Goal: Navigation & Orientation: Find specific page/section

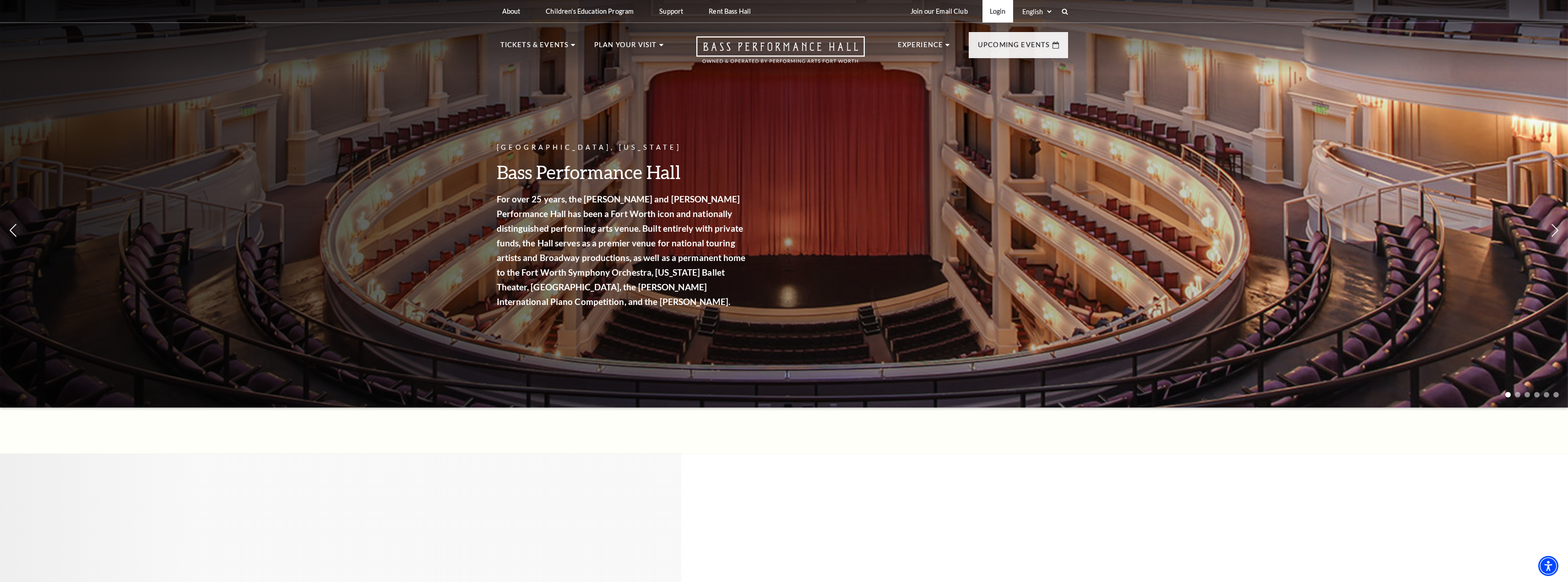
click at [995, 9] on link "Login" at bounding box center [998, 11] width 30 height 23
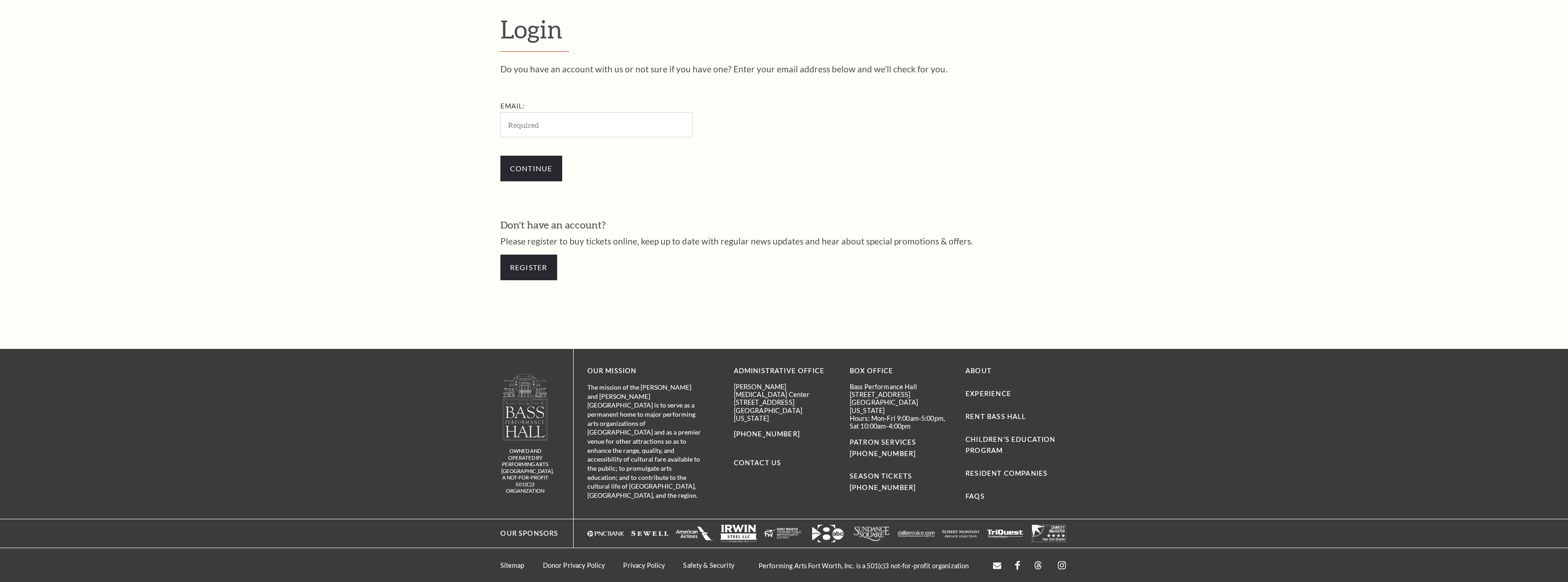
scroll to position [433, 0]
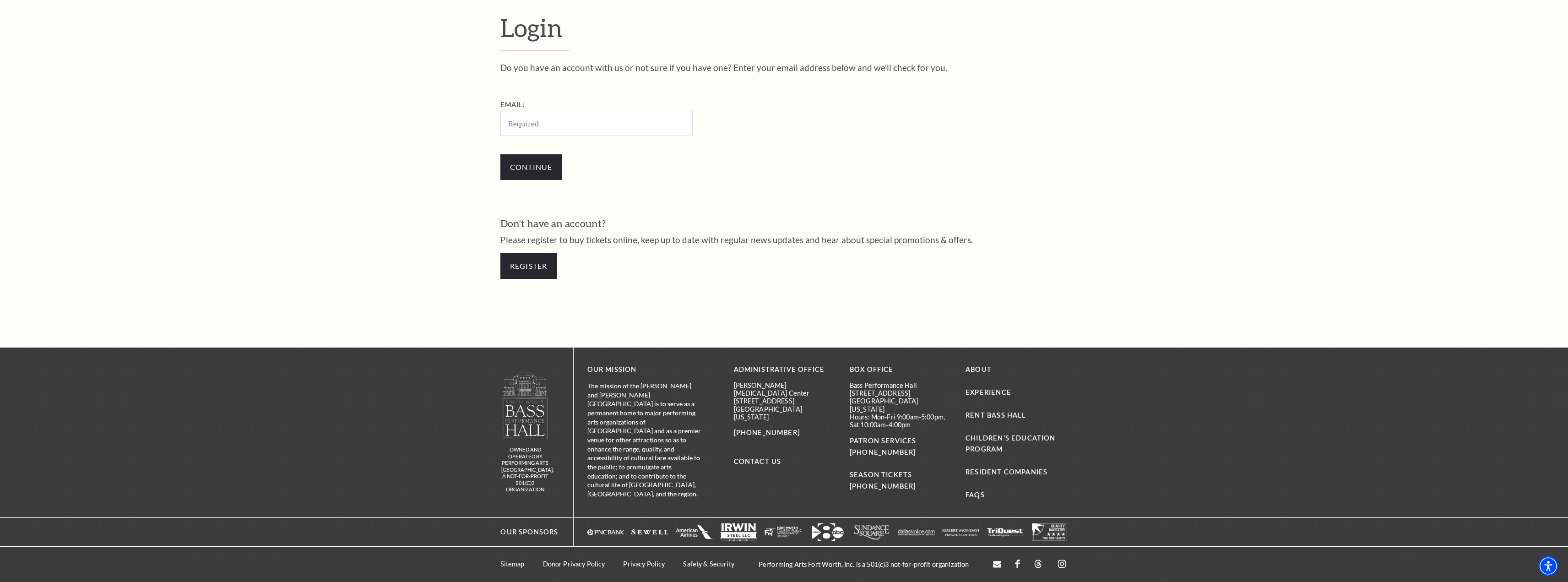
click at [605, 127] on input "Email:" at bounding box center [597, 123] width 192 height 25
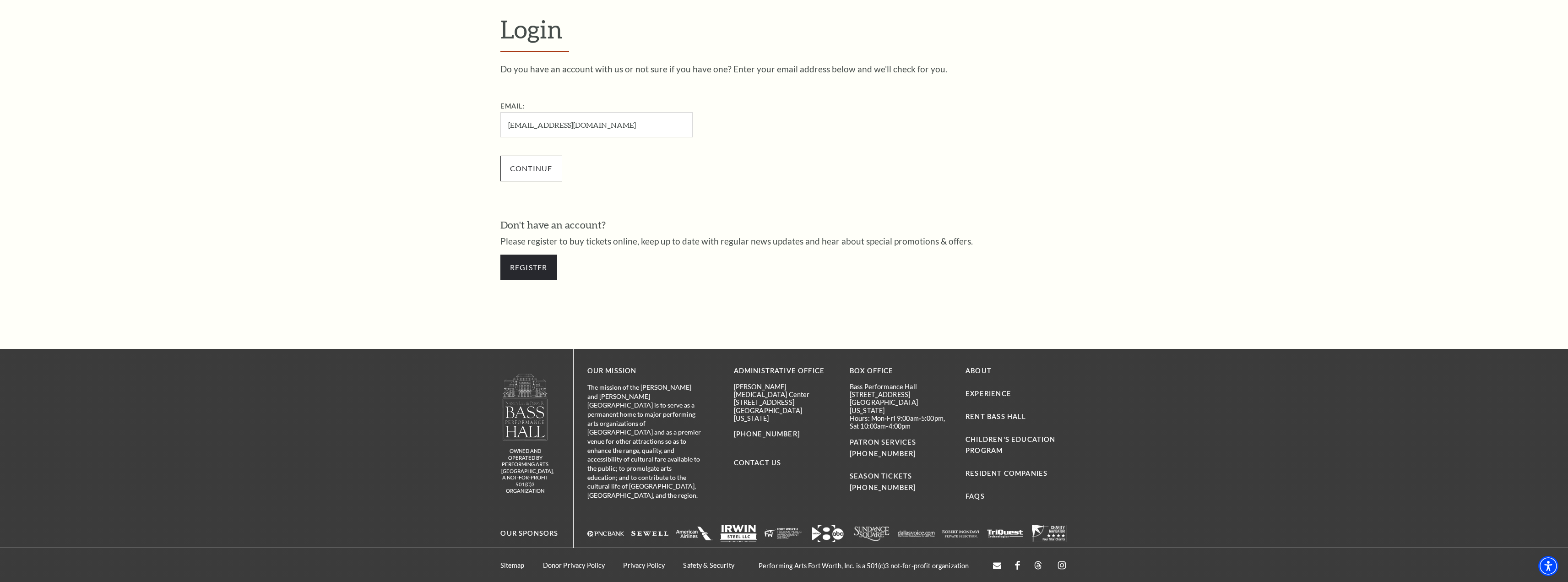
type input "Steveng370tx@gmail.com"
click at [527, 163] on input "Continue" at bounding box center [531, 169] width 62 height 26
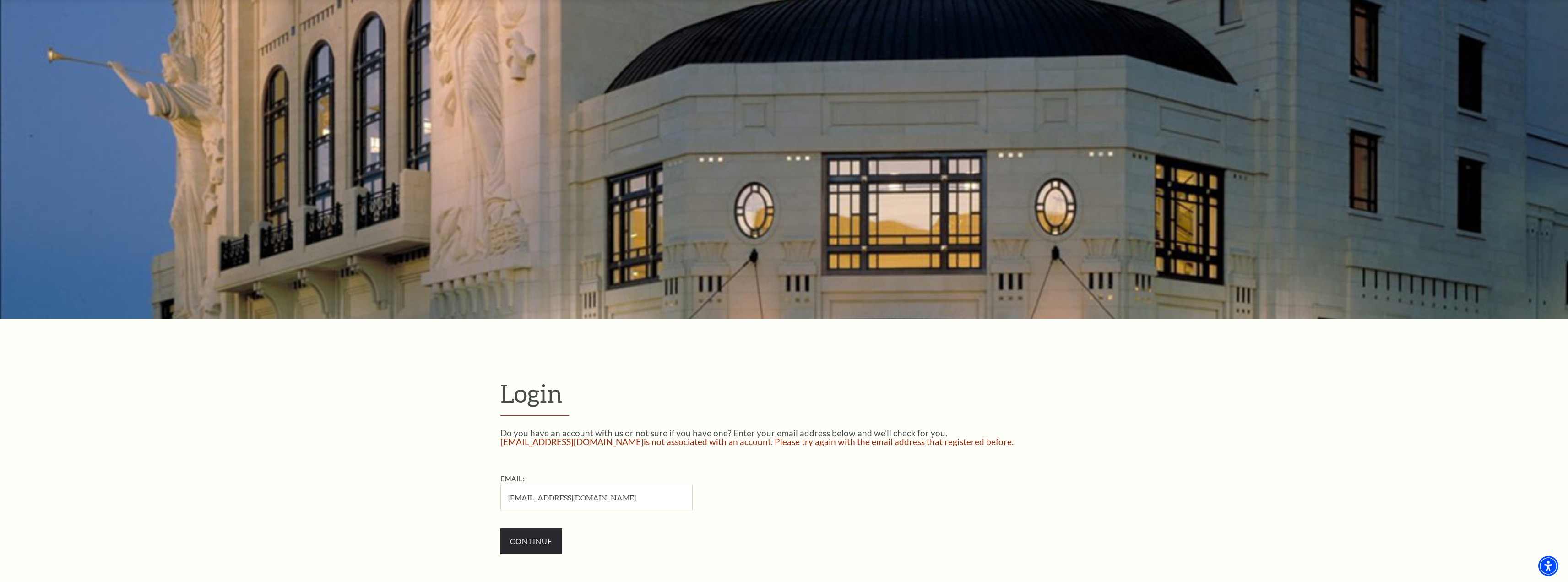
scroll to position [138, 0]
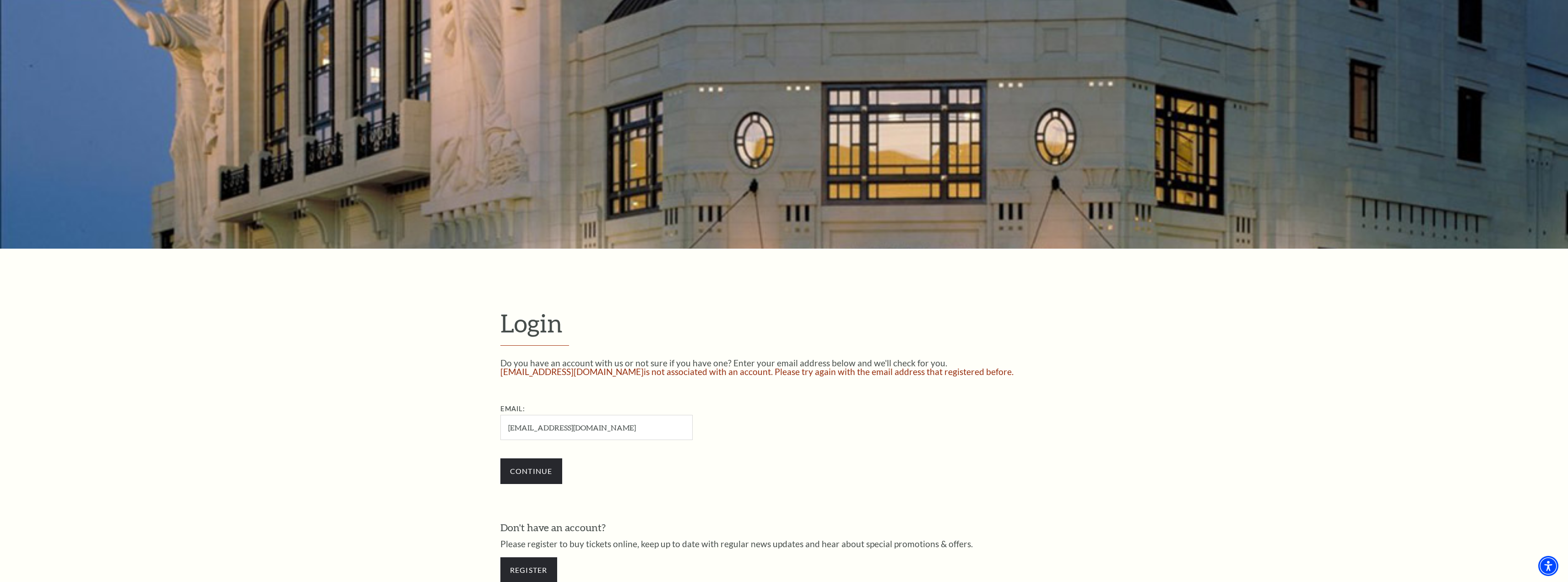
click at [616, 429] on input "Steveng370tx@gmail.com" at bounding box center [597, 427] width 192 height 25
type input "steveng370tx@gmail.com"
click at [500, 458] on input "Continue" at bounding box center [531, 471] width 62 height 26
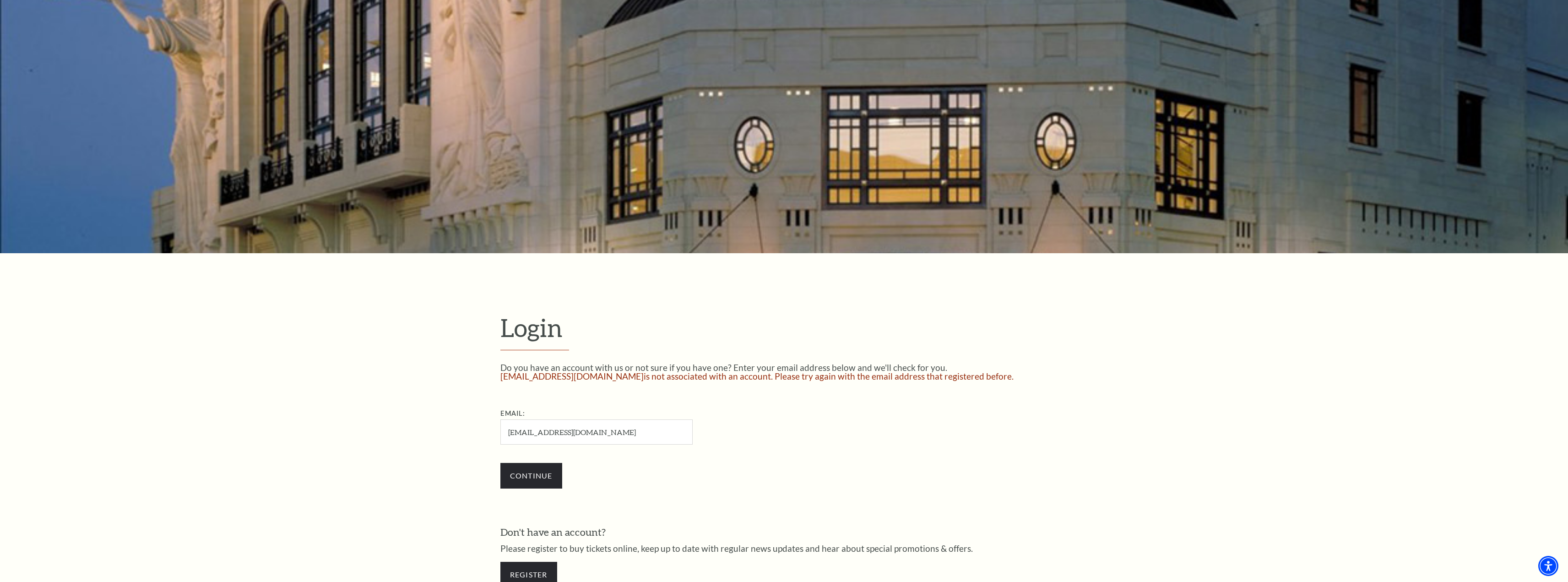
scroll to position [138, 0]
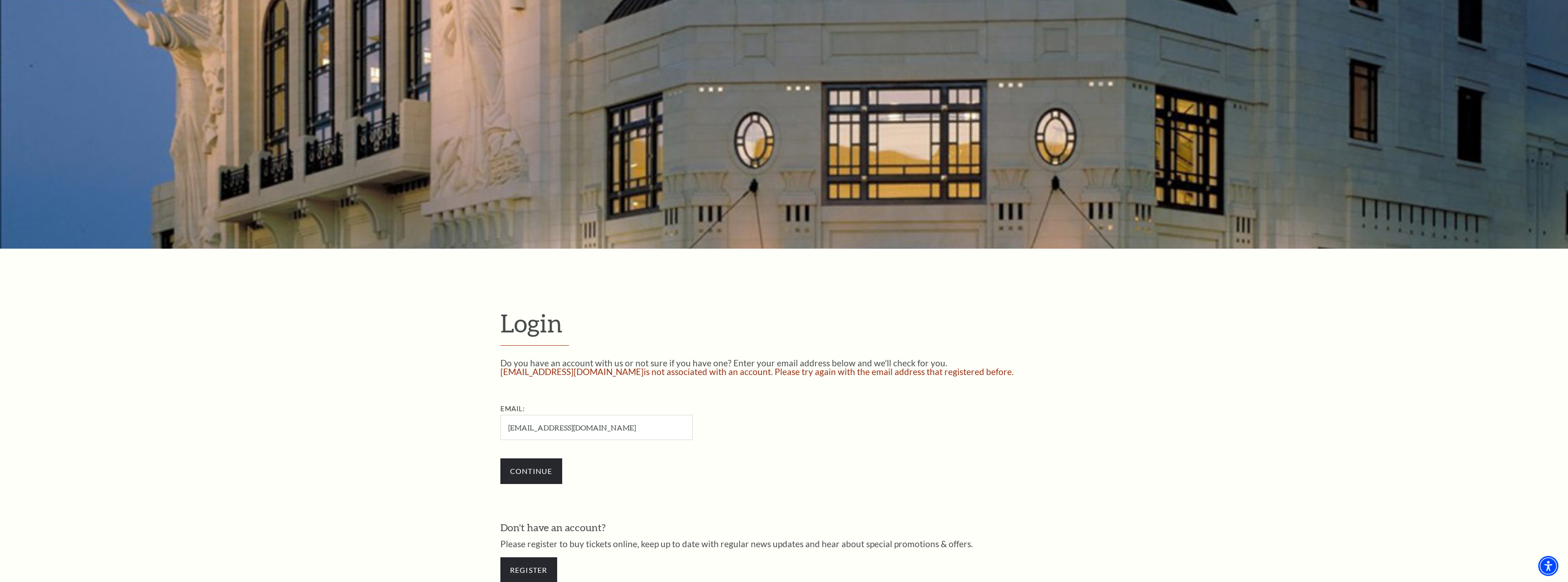
click at [607, 427] on input "steveng370tx@gmail.com" at bounding box center [597, 427] width 192 height 25
type input "steveng370tx@att.net"
click at [500, 458] on input "Continue" at bounding box center [531, 471] width 62 height 26
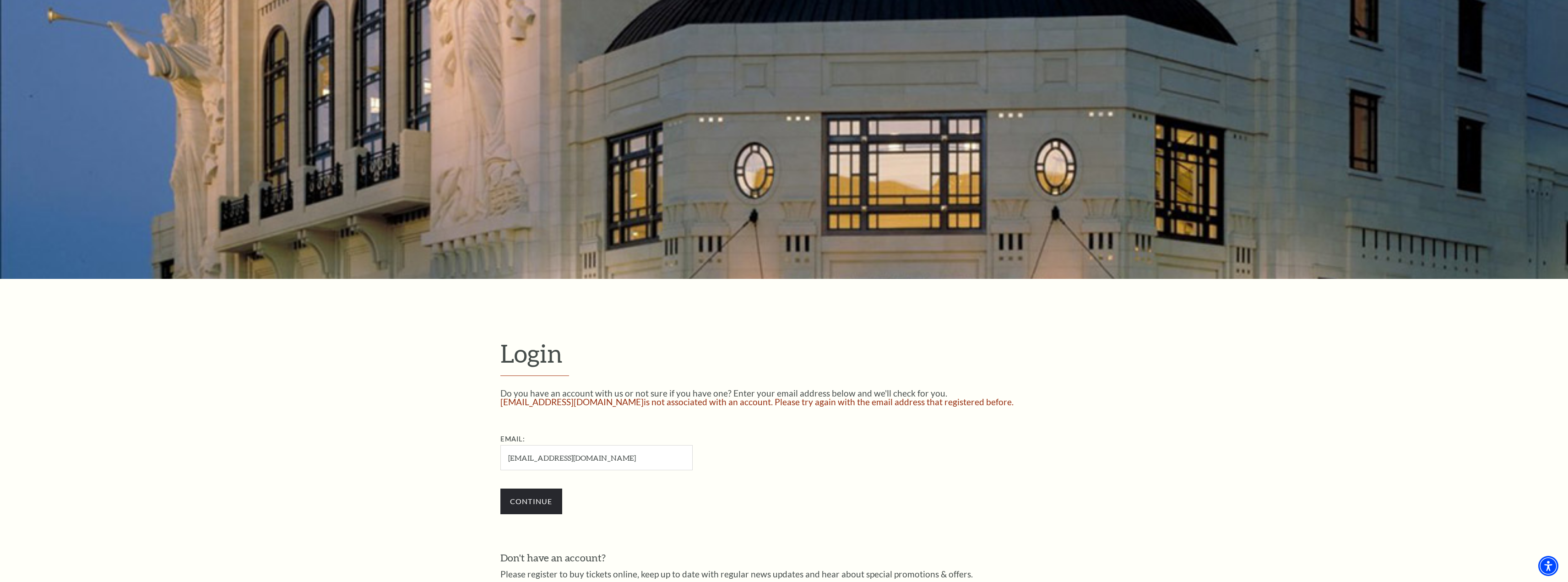
scroll to position [138, 0]
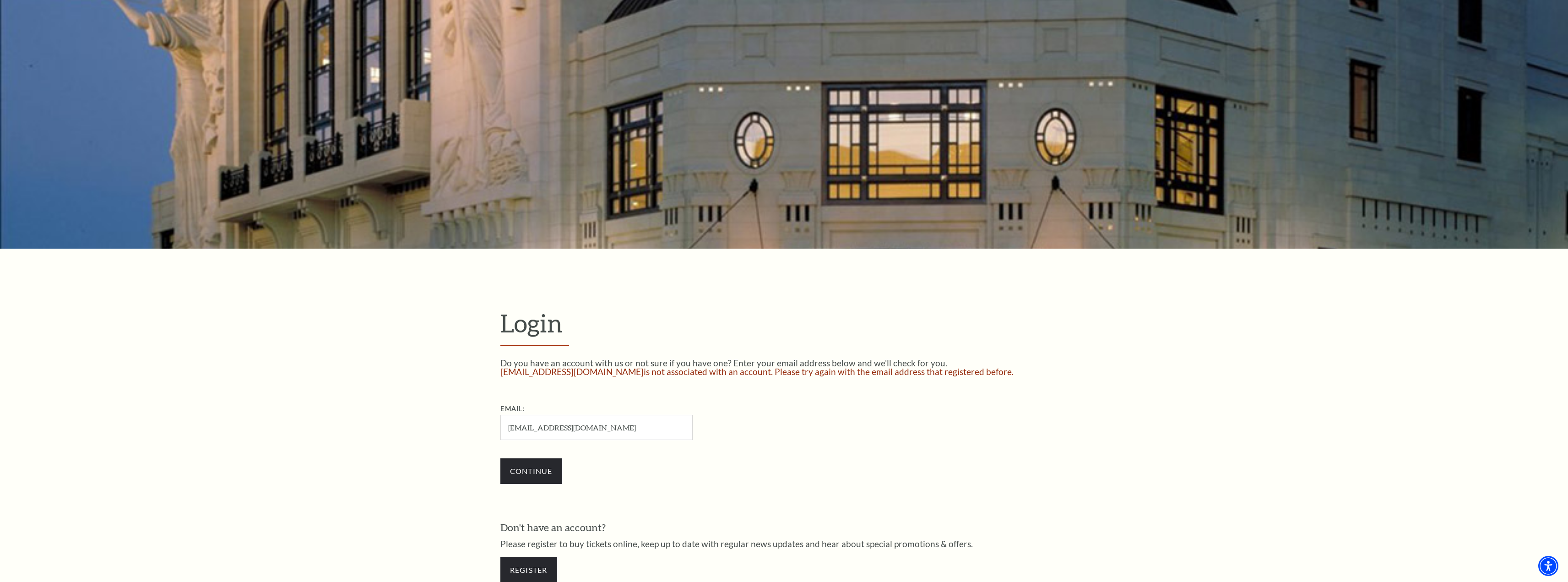
click at [598, 427] on input "steveng370tx@att.net" at bounding box center [597, 427] width 192 height 25
type input "steveng370tx@gmail.com"
click at [522, 468] on input "Continue" at bounding box center [531, 471] width 62 height 26
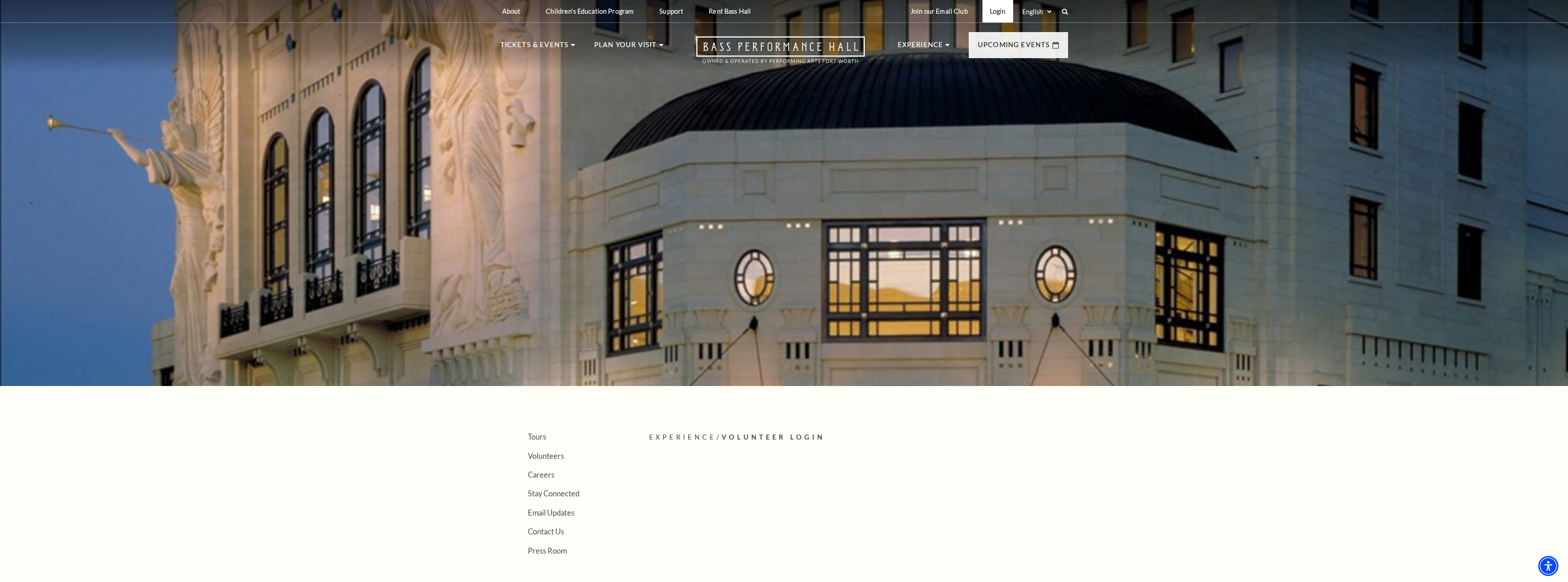
click at [990, 9] on link "Login" at bounding box center [998, 11] width 30 height 23
click at [532, 458] on link "Volunteers" at bounding box center [545, 456] width 36 height 9
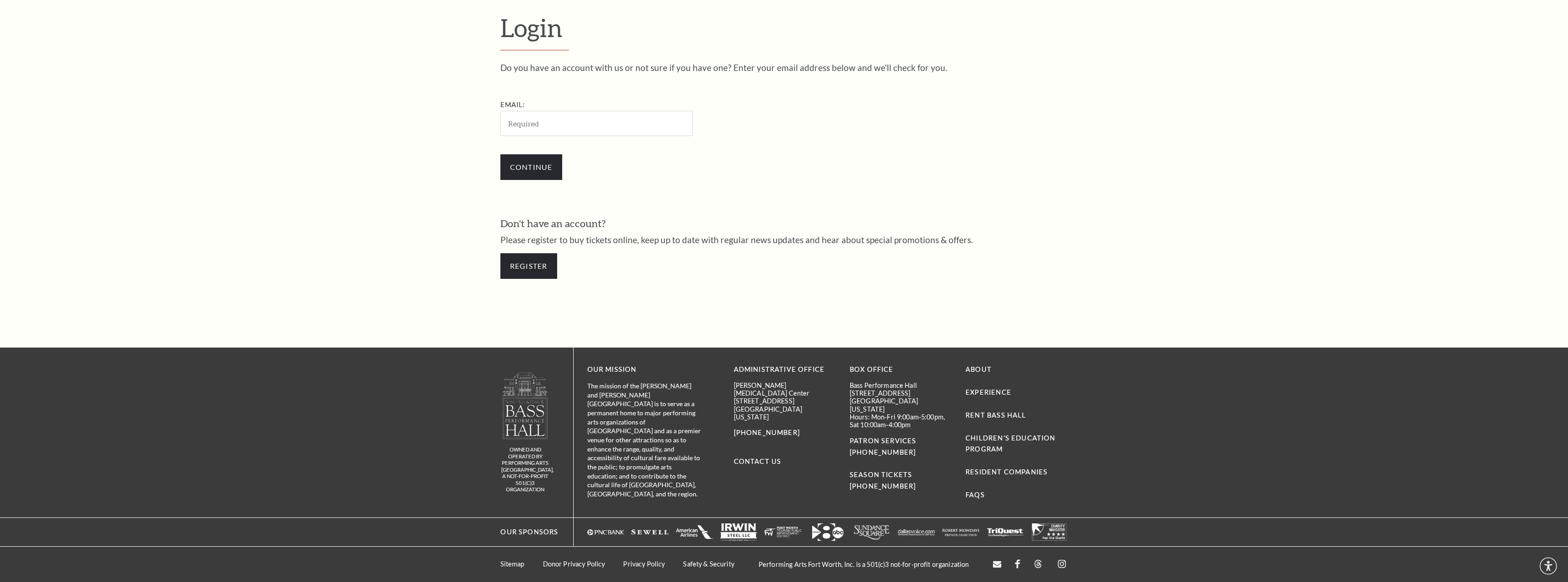
scroll to position [431, 0]
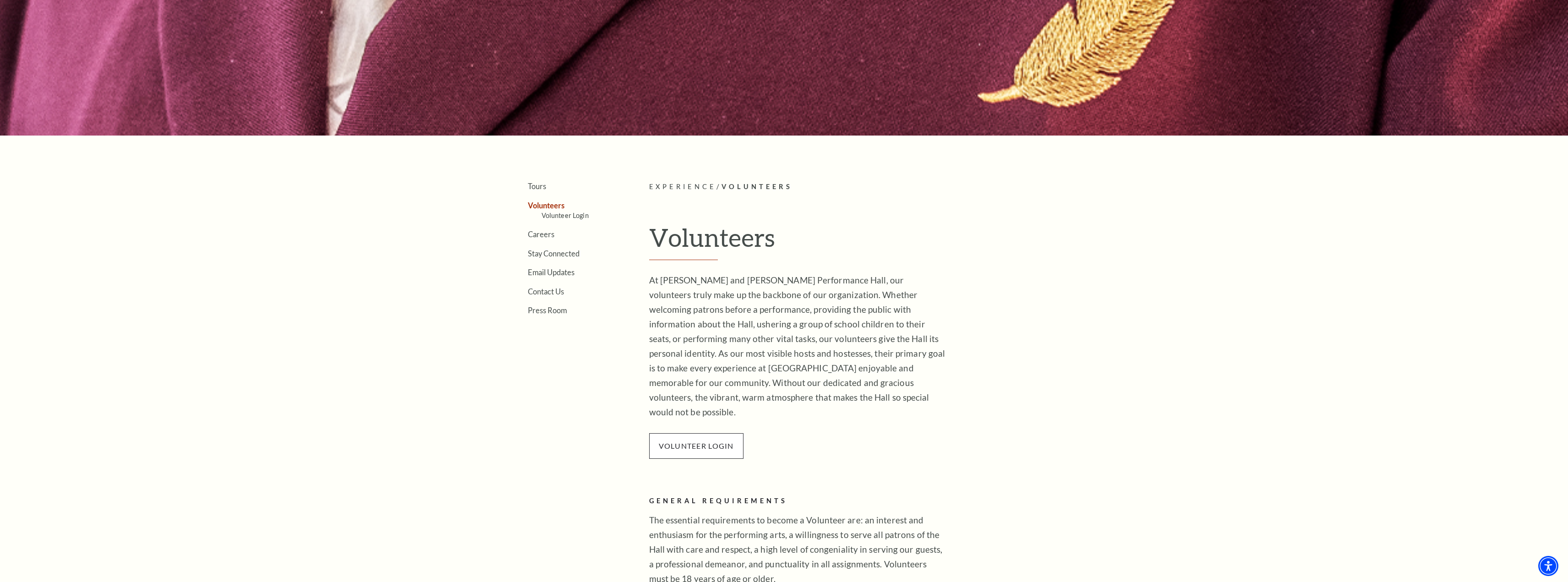
scroll to position [275, 0]
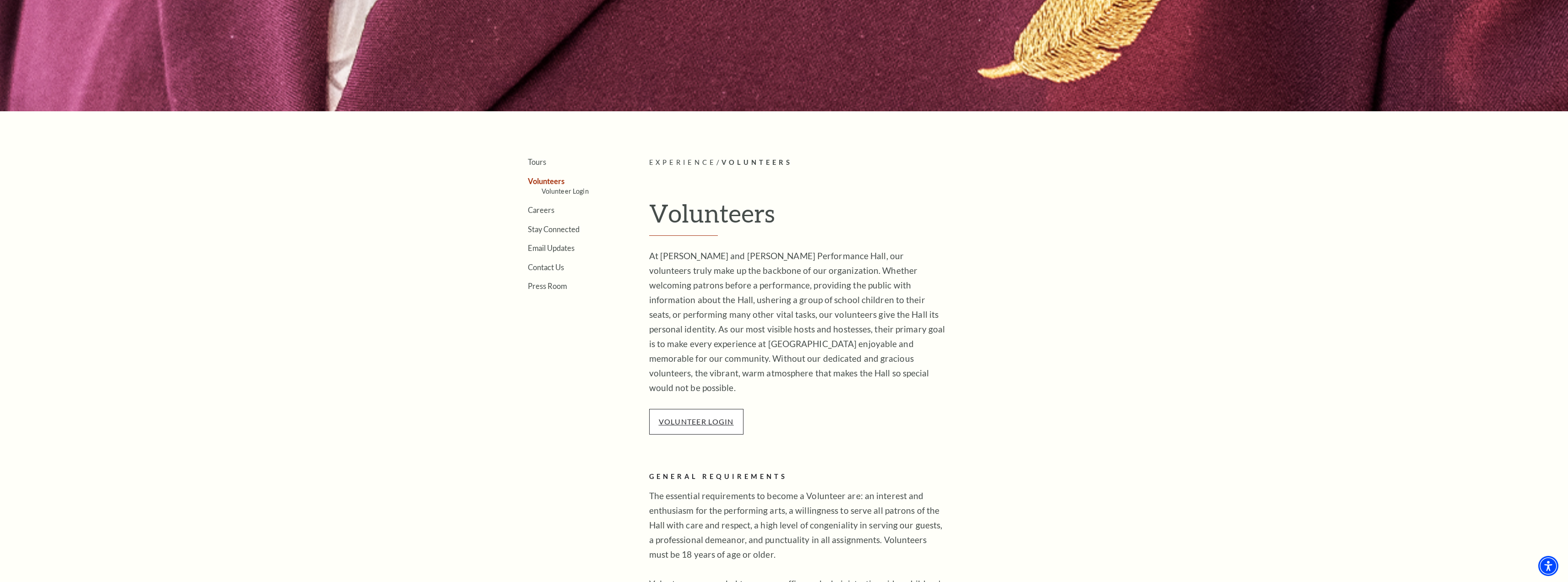
click at [693, 417] on link "VOLUNTEER LOGIN" at bounding box center [696, 421] width 75 height 9
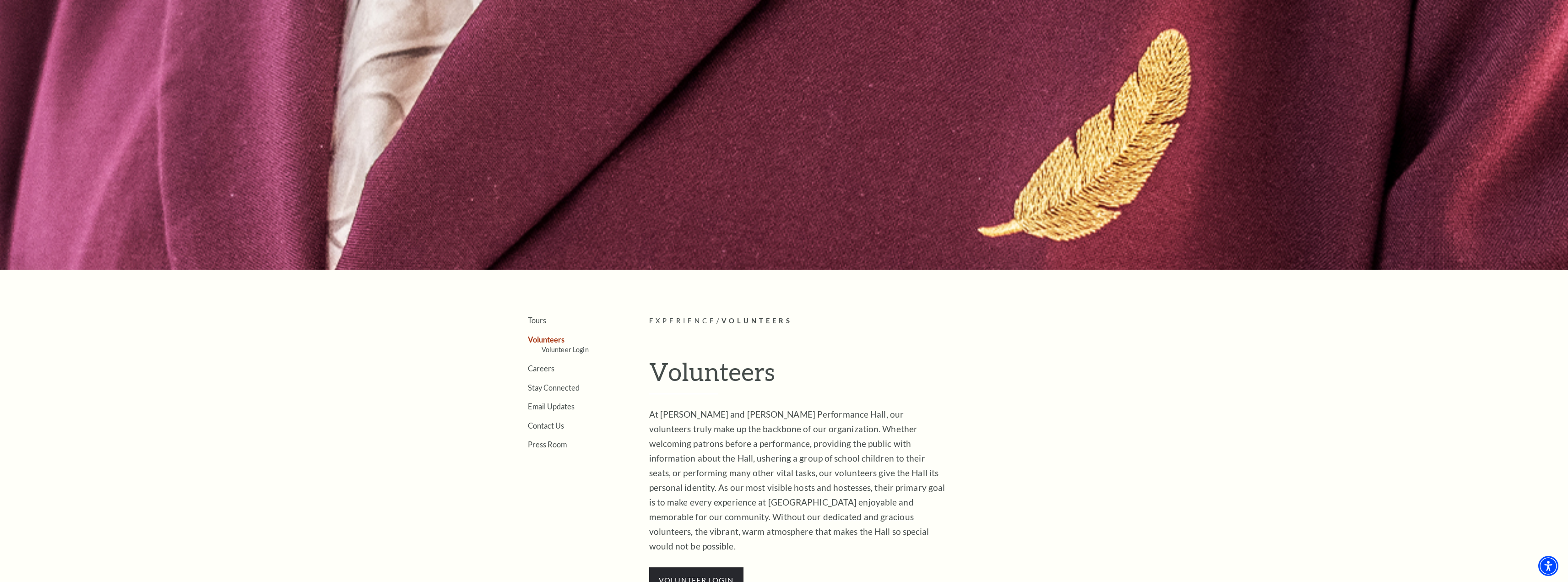
scroll to position [0, 0]
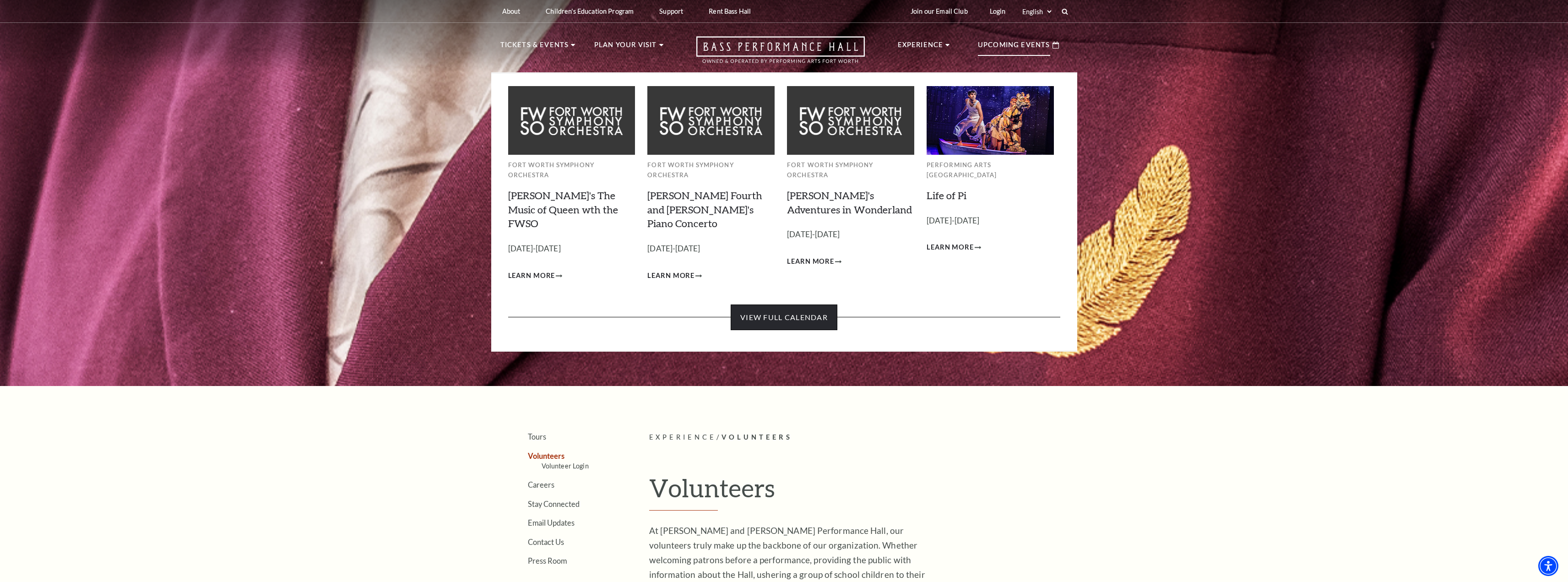
click at [782, 304] on link "View Full Calendar" at bounding box center [783, 317] width 107 height 26
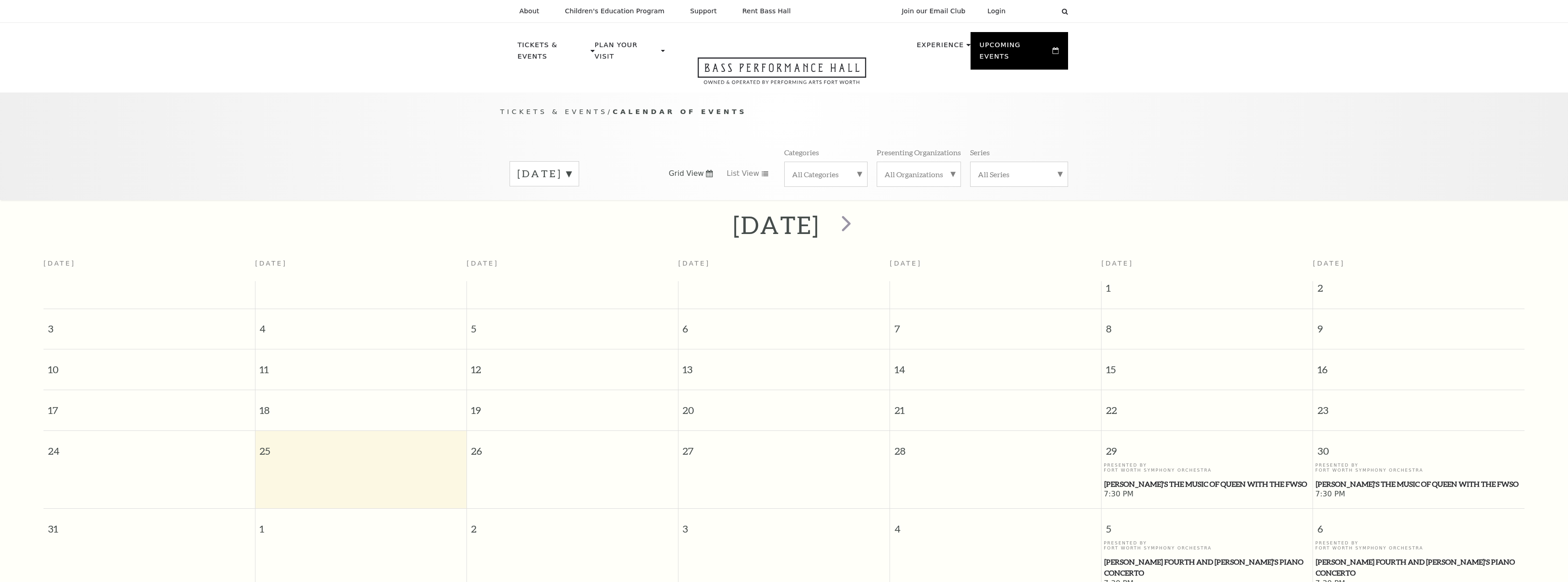
scroll to position [81, 0]
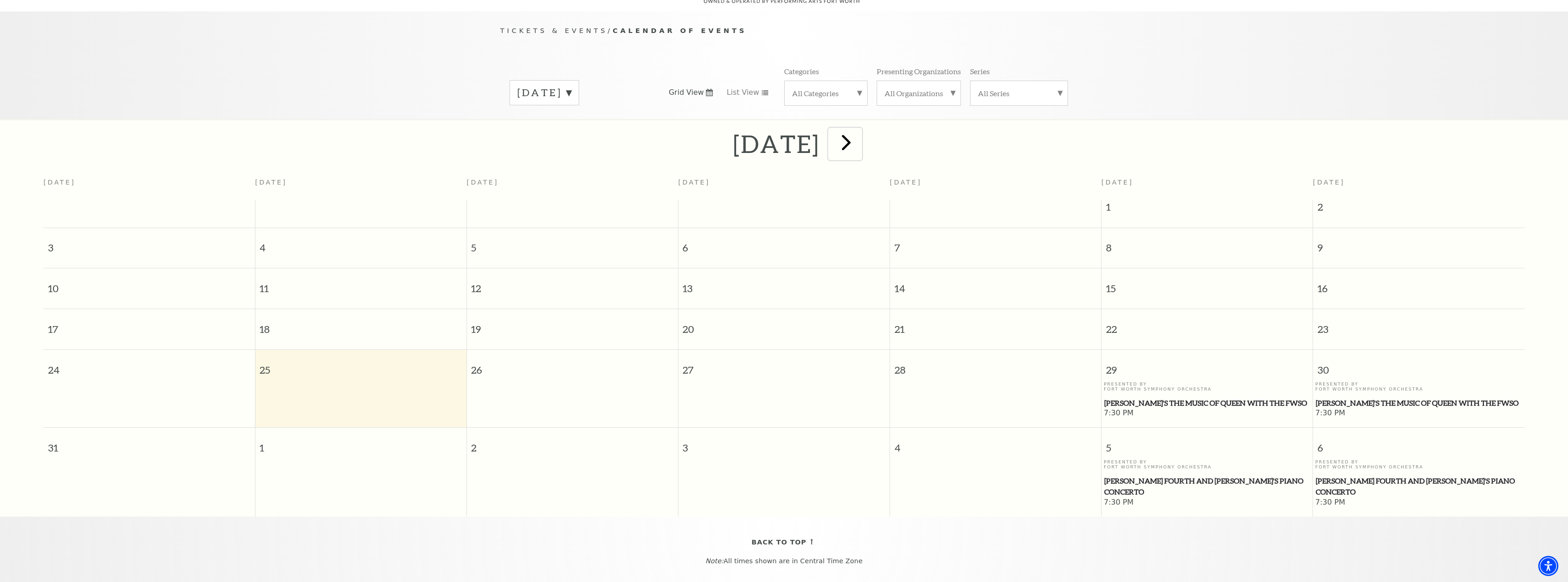
click at [859, 135] on span "next" at bounding box center [846, 142] width 26 height 26
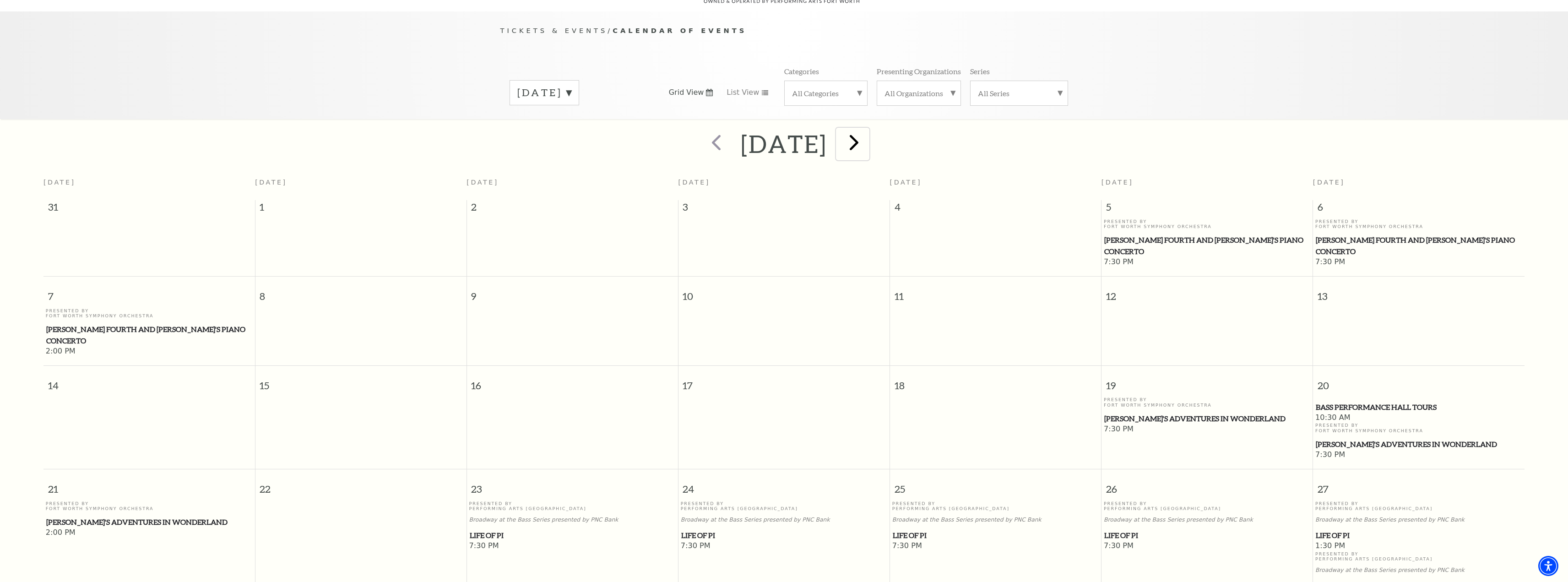
click at [867, 141] on span "next" at bounding box center [854, 142] width 26 height 26
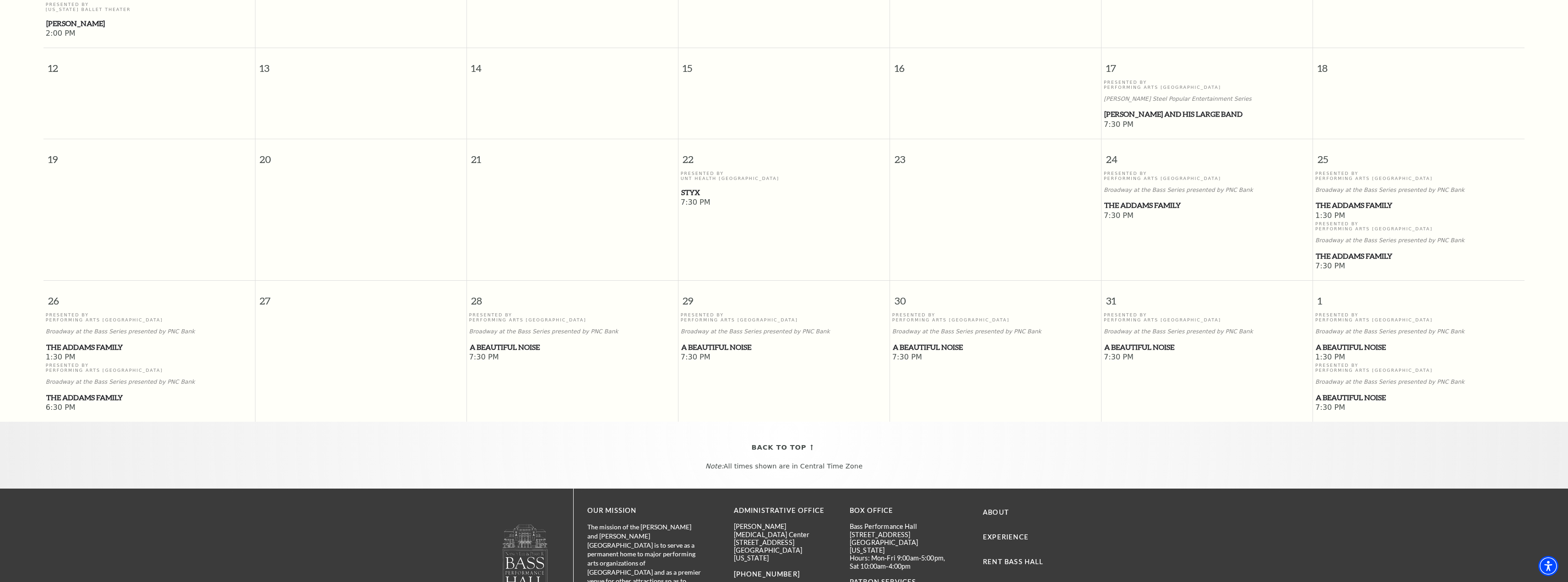
scroll to position [447, 0]
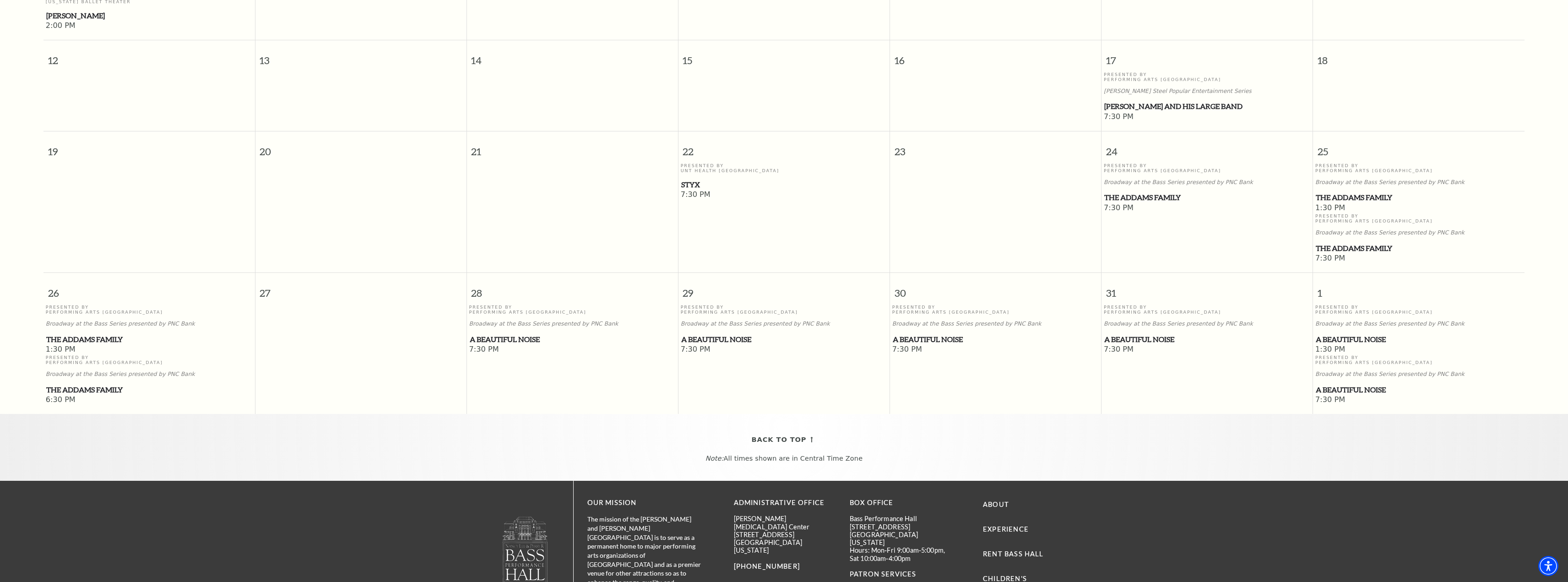
click at [937, 335] on span "A Beautiful Noise" at bounding box center [996, 339] width 206 height 12
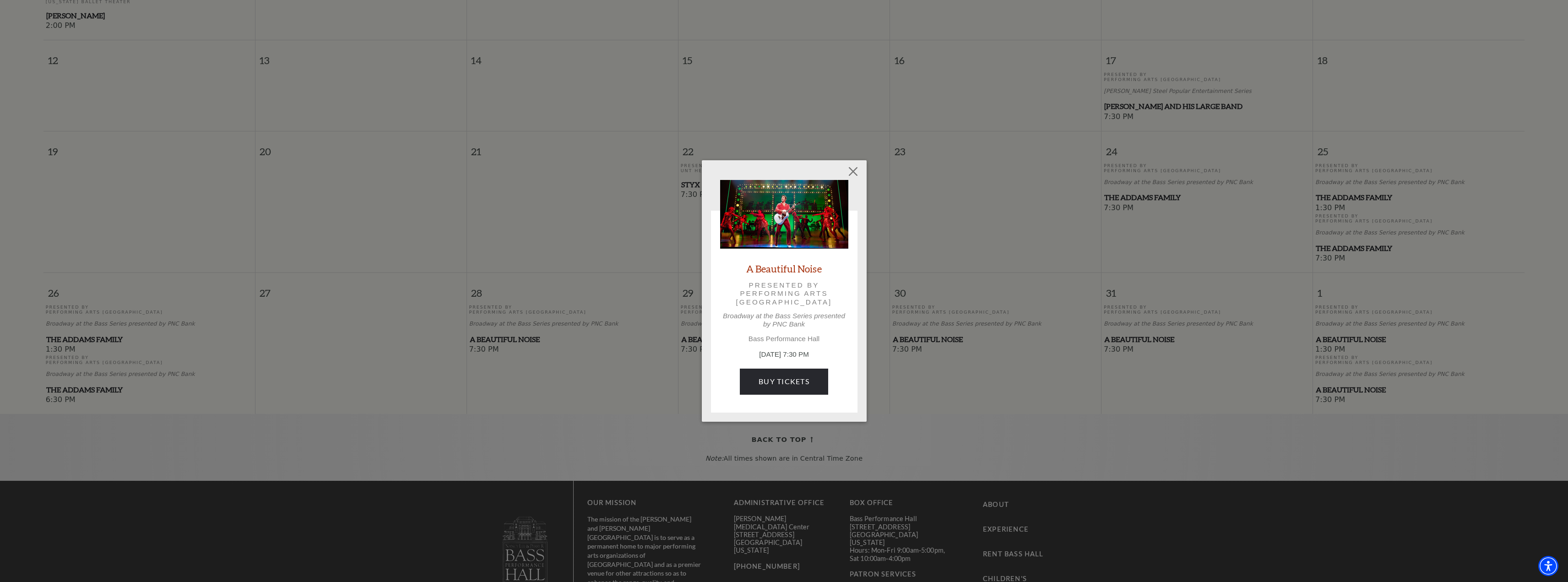
click at [784, 219] on img at bounding box center [784, 214] width 128 height 69
click at [788, 271] on link "A Beautiful Noise" at bounding box center [784, 268] width 75 height 12
